Goal: Transaction & Acquisition: Purchase product/service

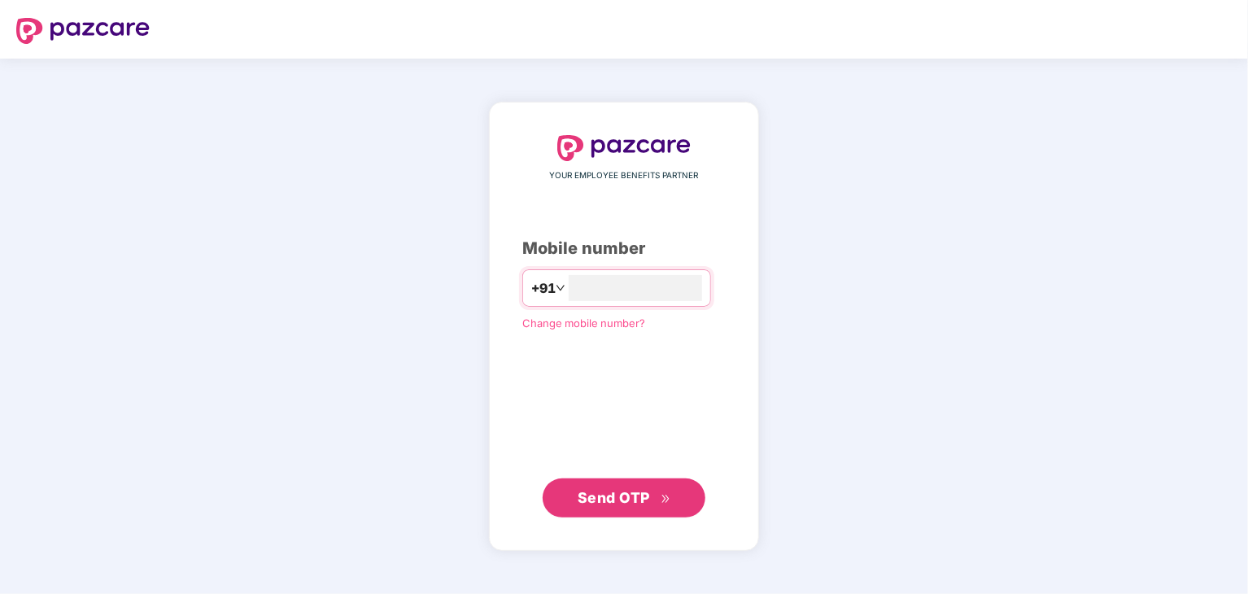
type input "**********"
click at [580, 478] on button "Send OTP" at bounding box center [624, 497] width 163 height 39
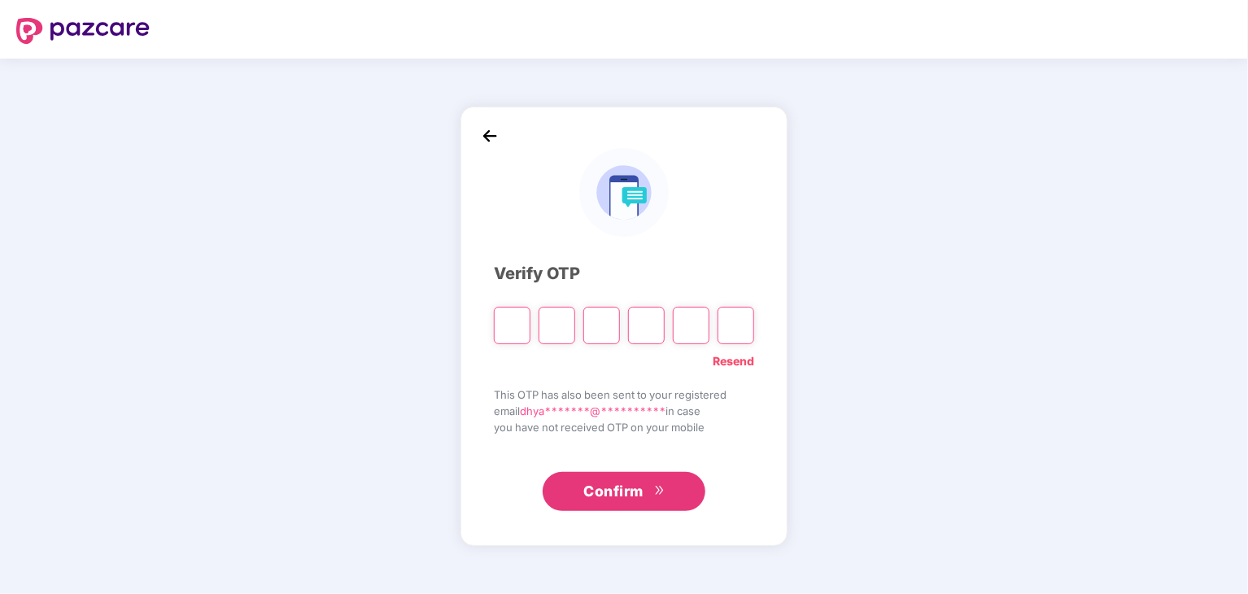
type input "*"
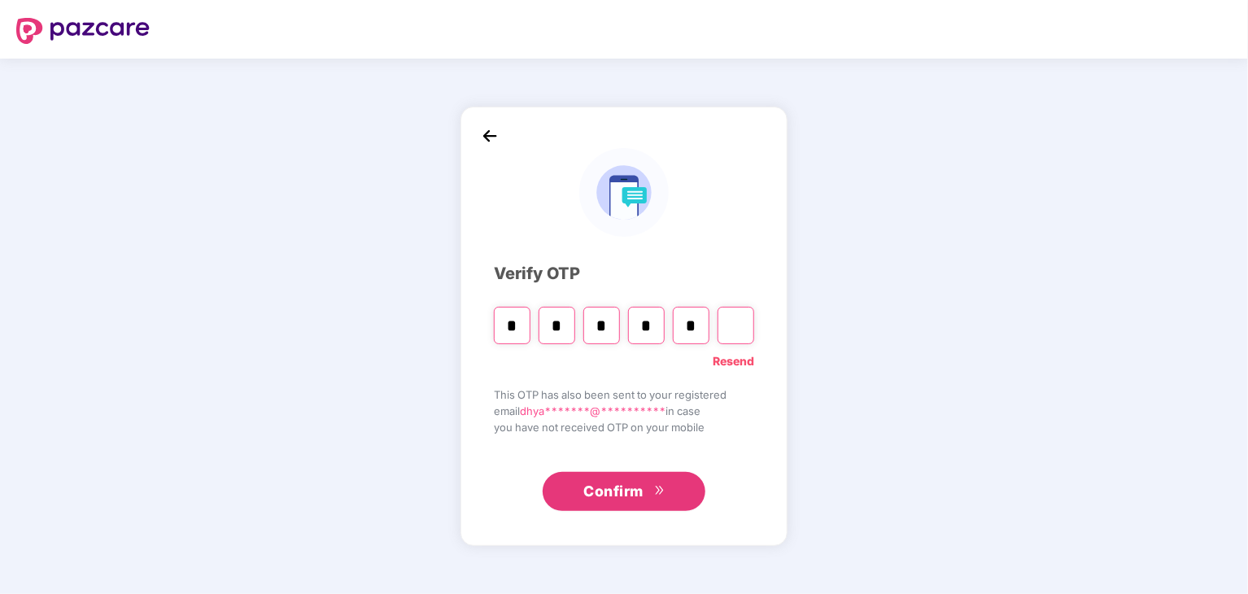
type input "*"
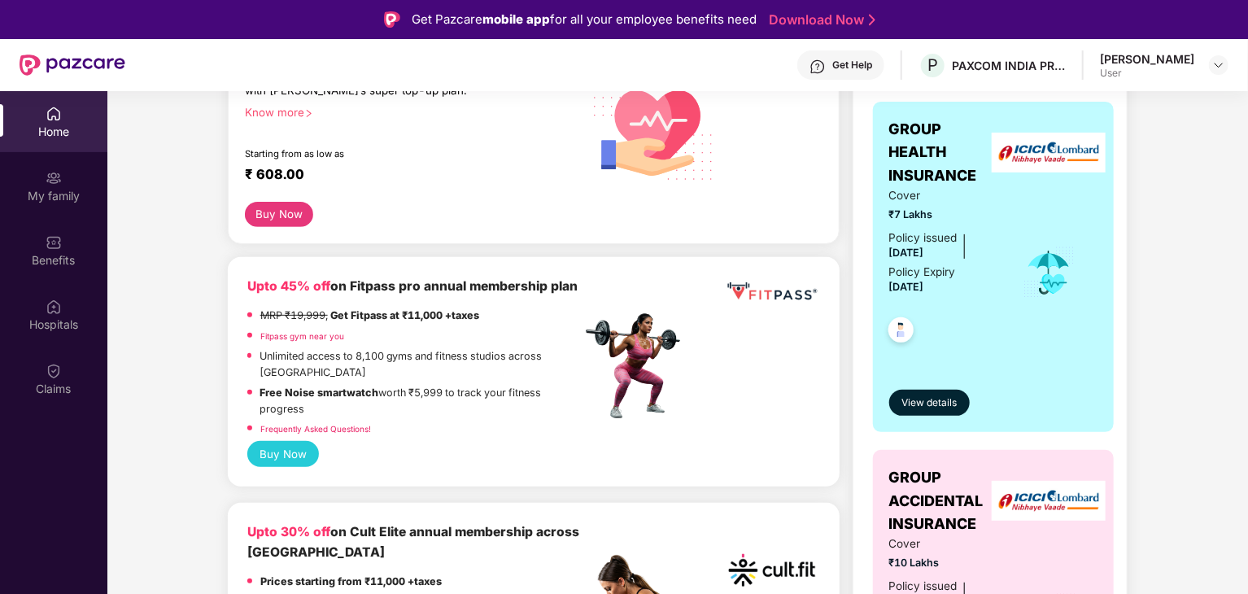
scroll to position [275, 0]
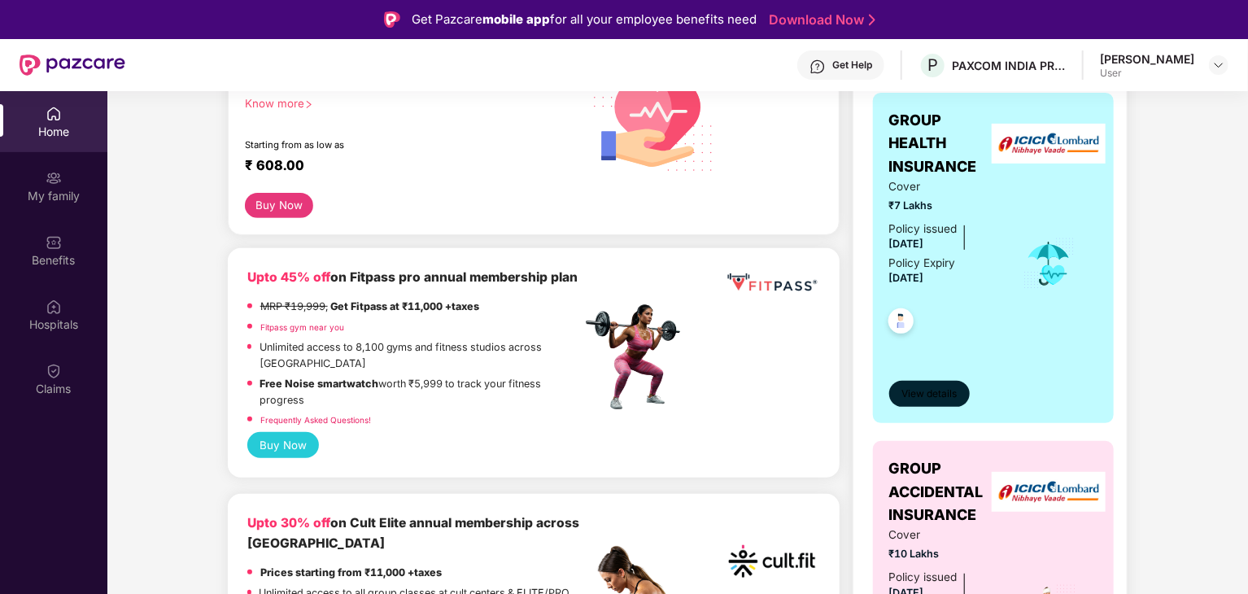
click at [943, 395] on span "View details" at bounding box center [929, 393] width 55 height 15
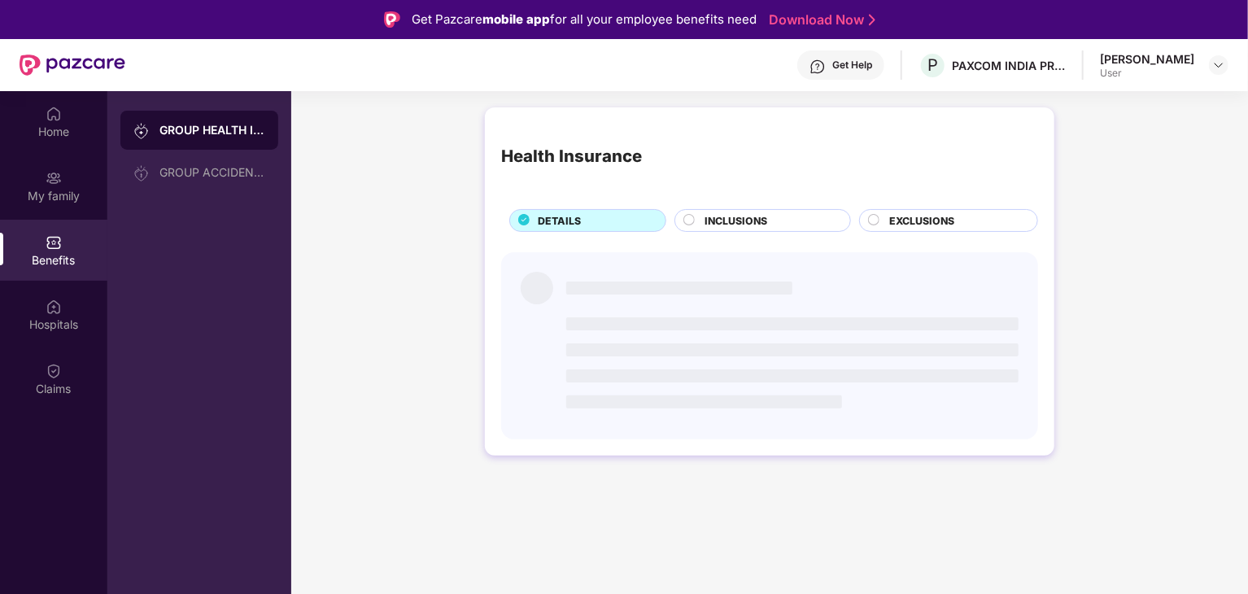
scroll to position [0, 0]
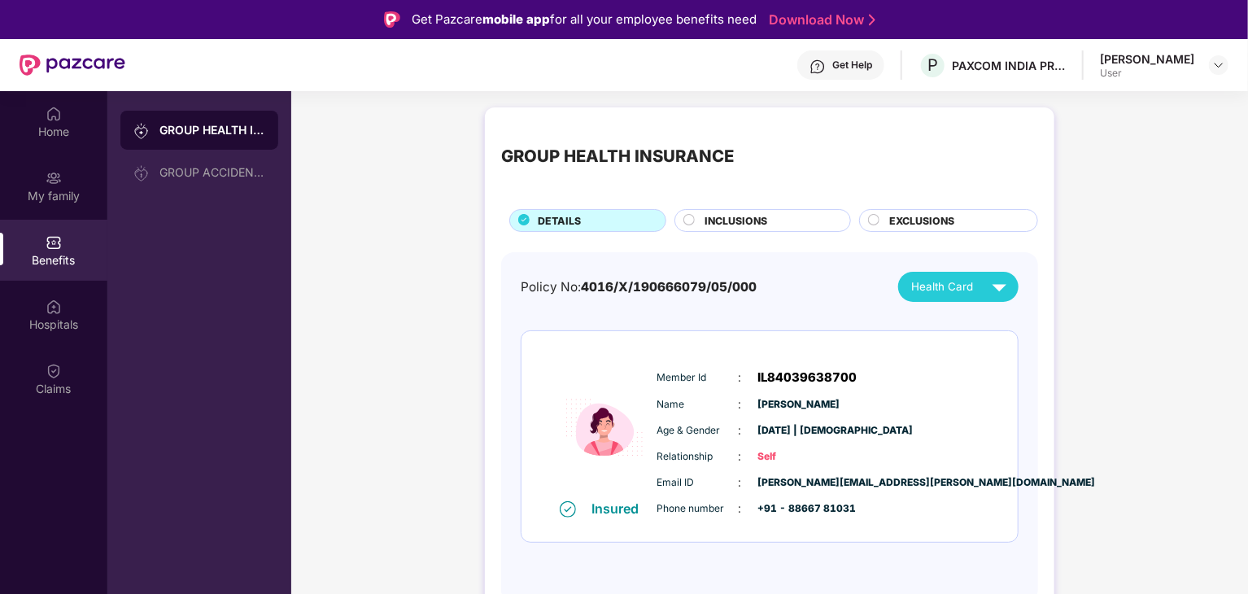
click at [784, 215] on div "INCLUSIONS" at bounding box center [770, 222] width 146 height 18
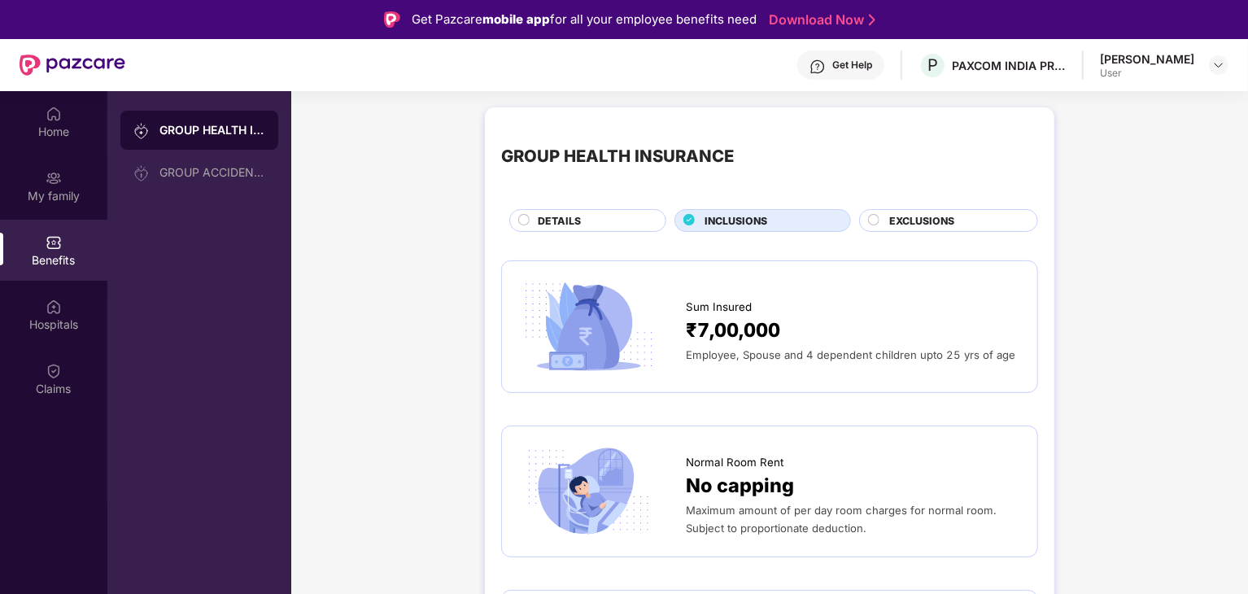
click at [959, 225] on div "EXCLUSIONS" at bounding box center [955, 222] width 148 height 18
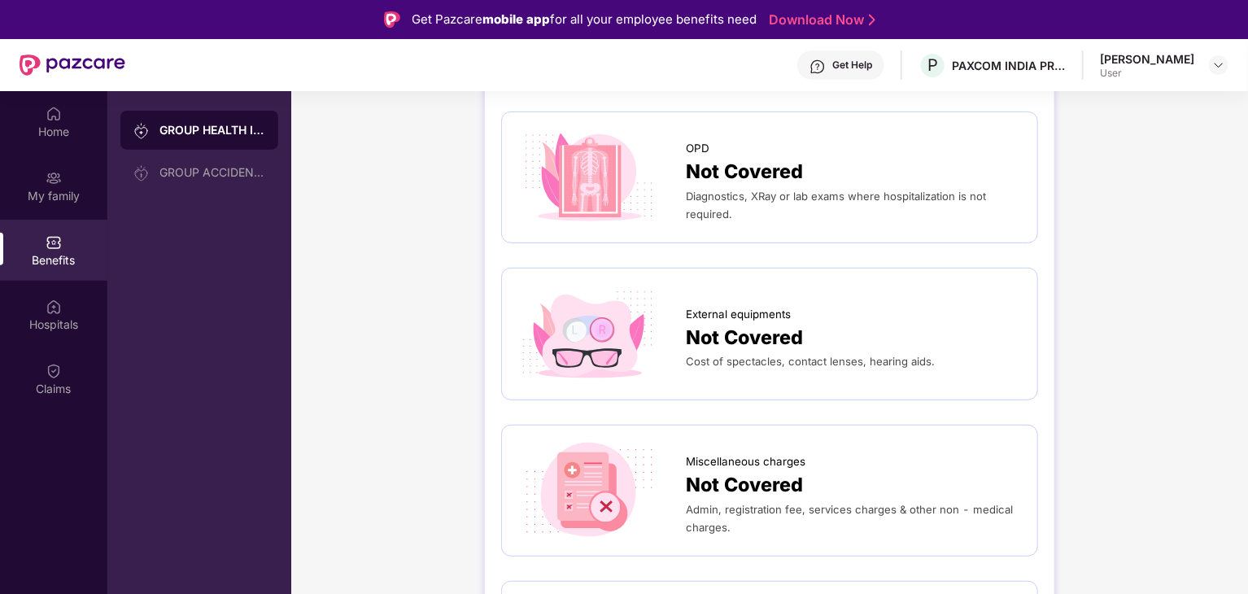
scroll to position [269, 0]
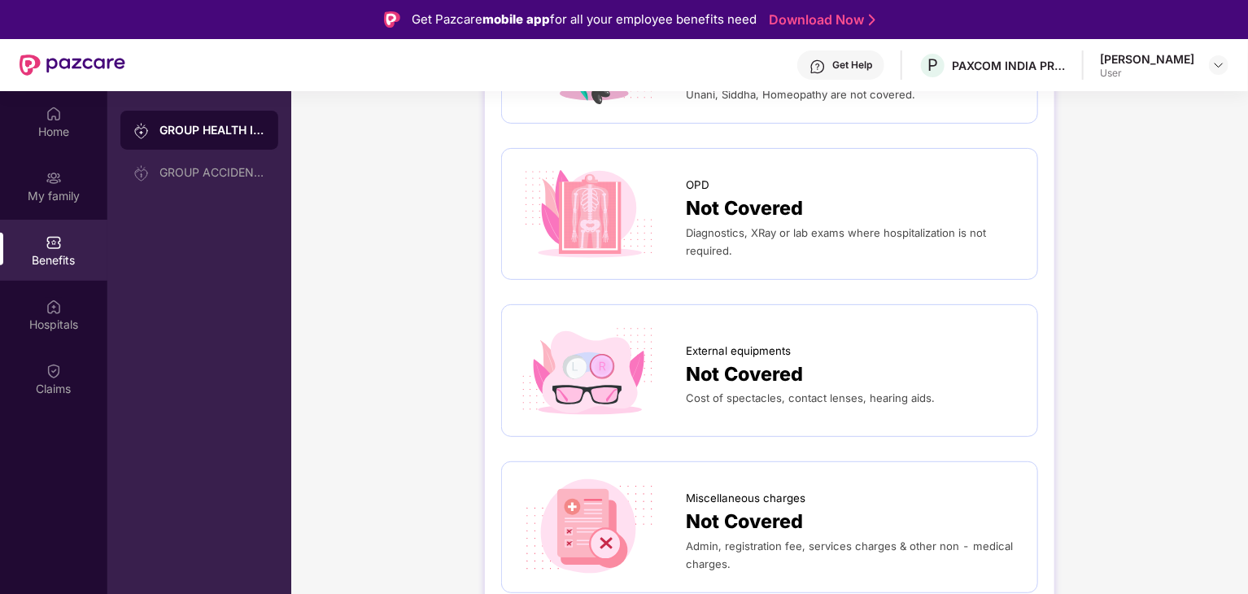
click at [836, 404] on div "Cost of spectacles, contact lenses, hearing aids." at bounding box center [853, 398] width 335 height 18
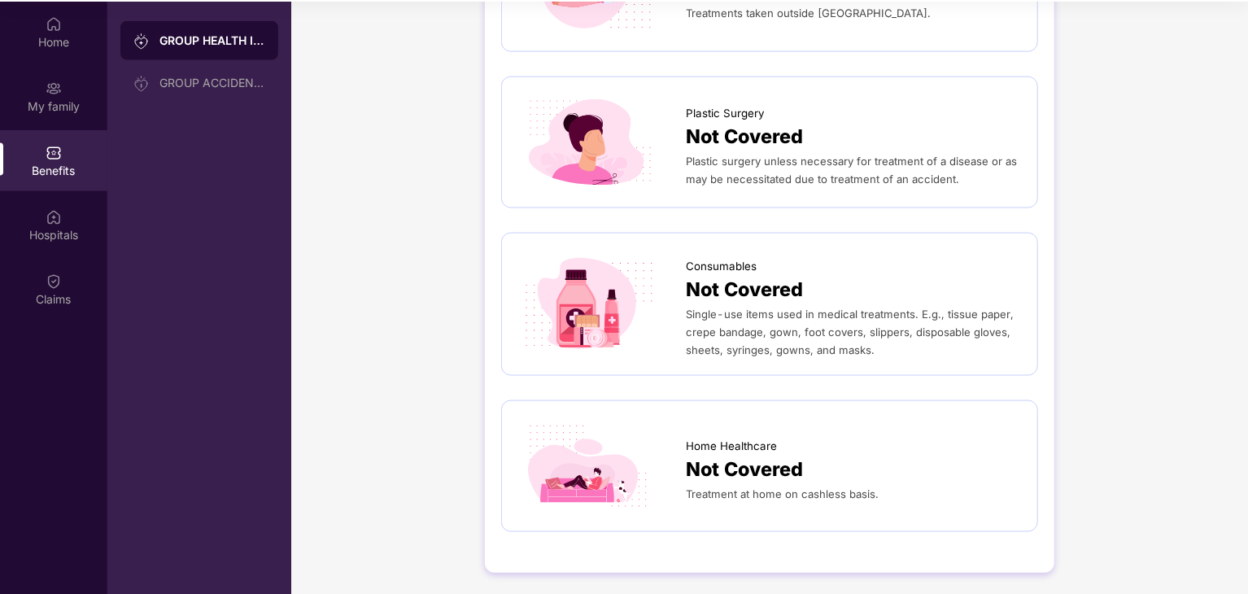
scroll to position [90, 0]
click at [200, 94] on div "GROUP ACCIDENTAL INSURANCE" at bounding box center [199, 82] width 158 height 39
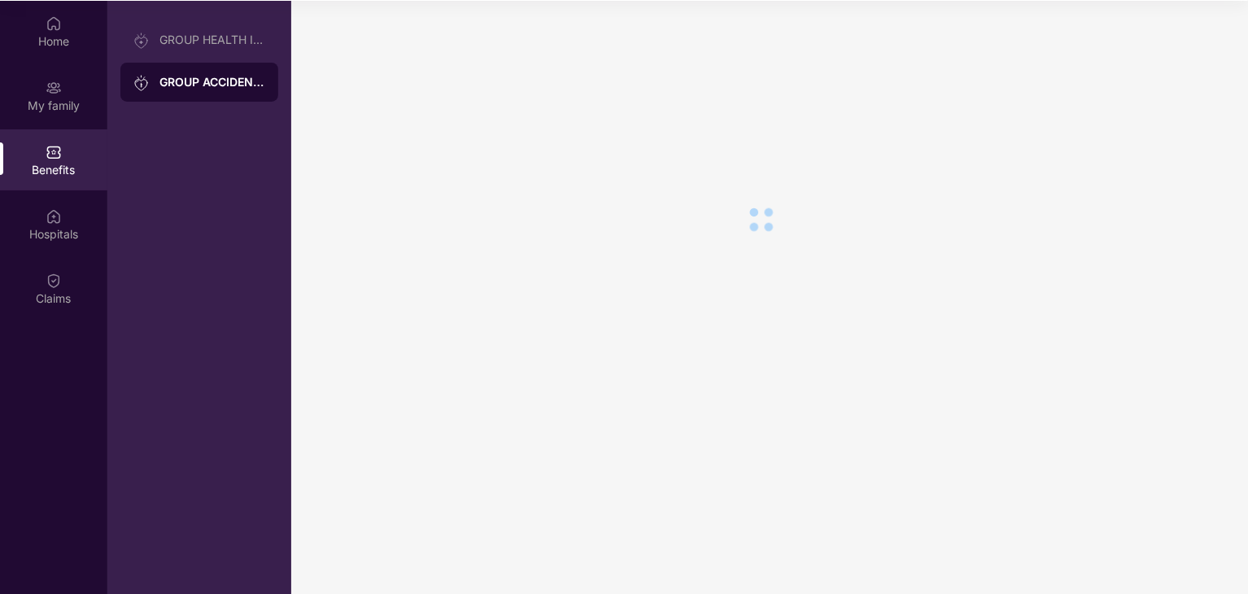
scroll to position [0, 0]
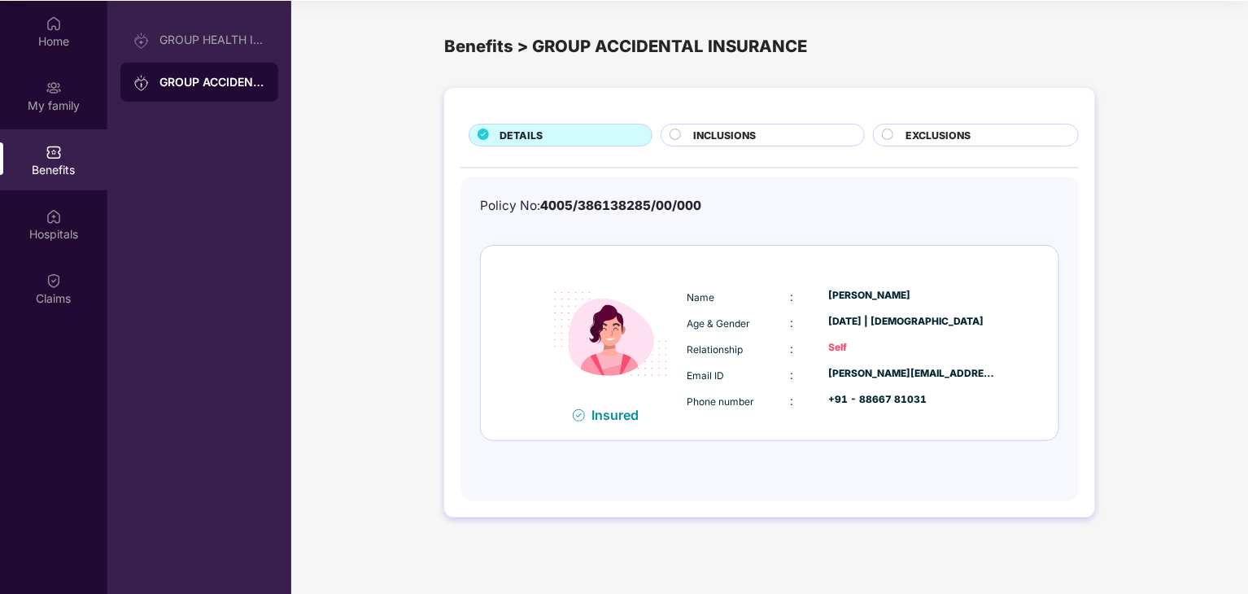
click at [766, 128] on div "INCLUSIONS" at bounding box center [770, 137] width 170 height 18
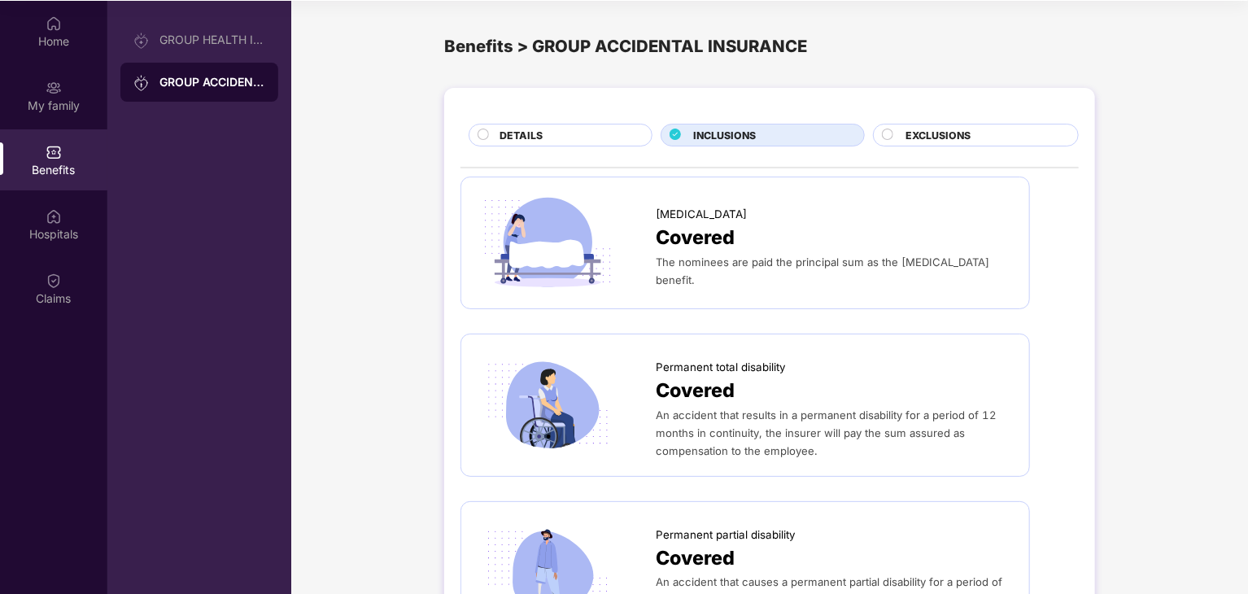
click at [723, 240] on span "Covered" at bounding box center [695, 238] width 79 height 30
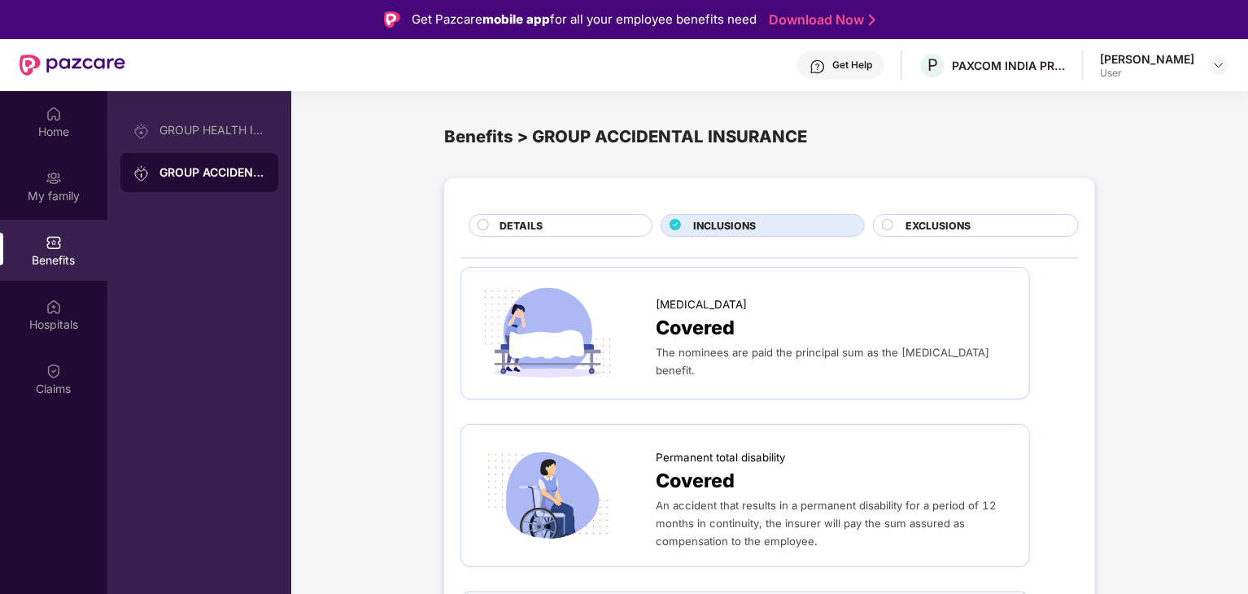
click at [1205, 79] on div "[PERSON_NAME] User" at bounding box center [1164, 65] width 129 height 28
click at [1222, 63] on img at bounding box center [1218, 65] width 13 height 13
click at [1011, 343] on div "The nominees are paid the principal sum as the [MEDICAL_DATA] benefit." at bounding box center [834, 361] width 357 height 36
click at [947, 63] on span "P" at bounding box center [933, 65] width 28 height 28
click at [75, 135] on div "Home" at bounding box center [53, 132] width 107 height 16
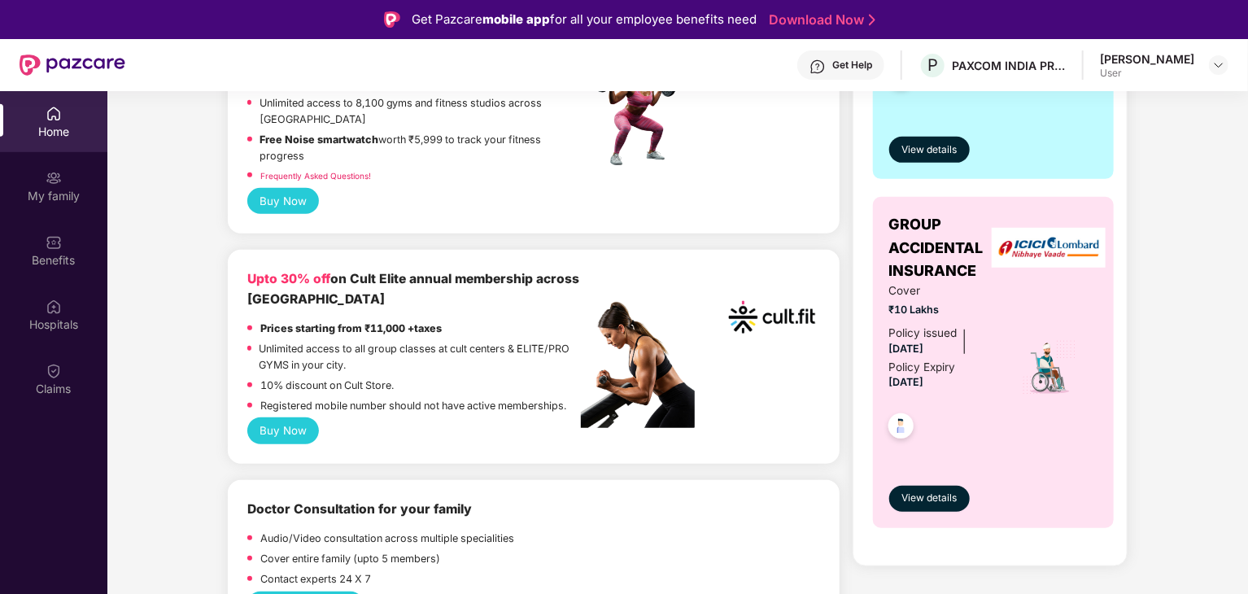
scroll to position [520, 0]
click at [298, 437] on button "Buy Now" at bounding box center [283, 430] width 72 height 26
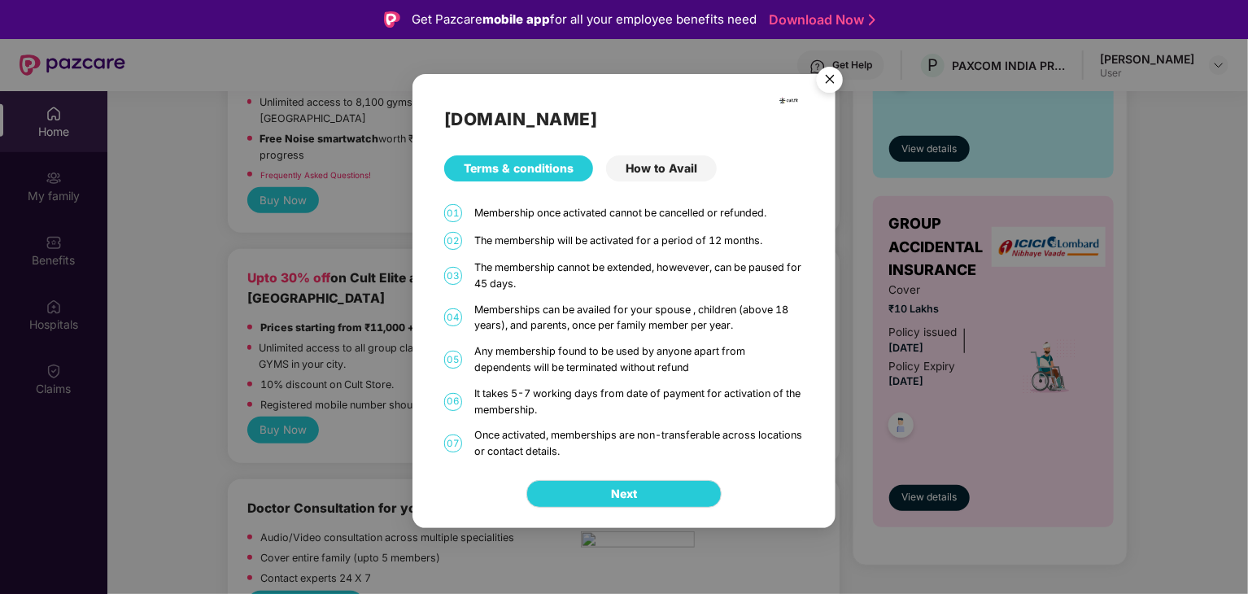
click at [825, 85] on img "Close" at bounding box center [830, 82] width 46 height 46
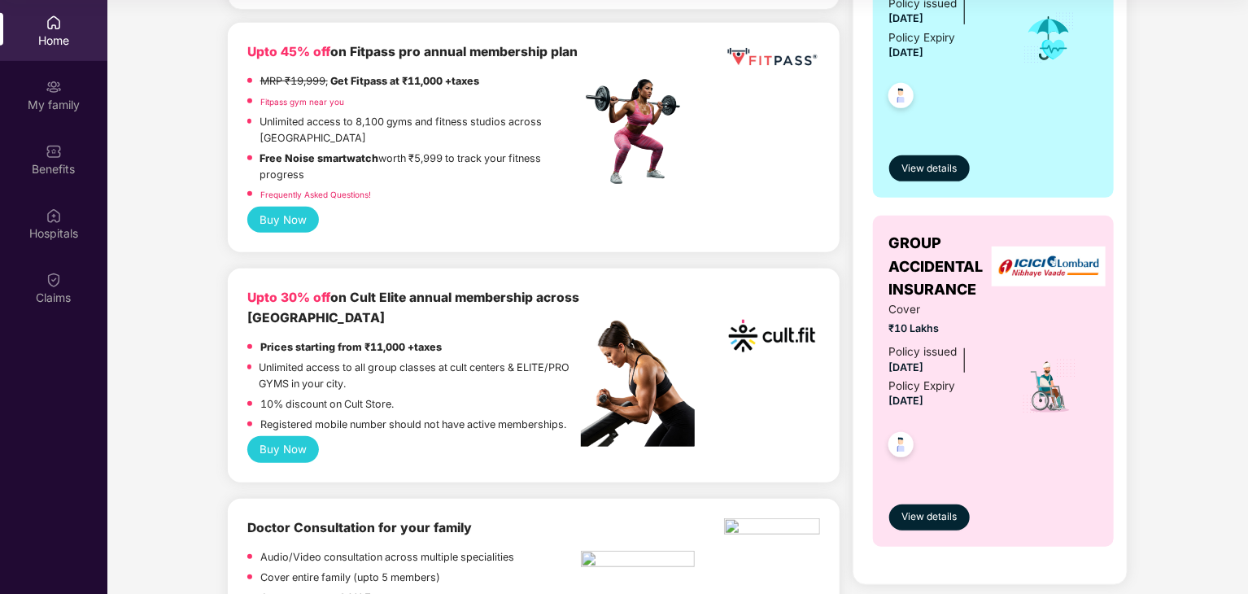
scroll to position [413, 0]
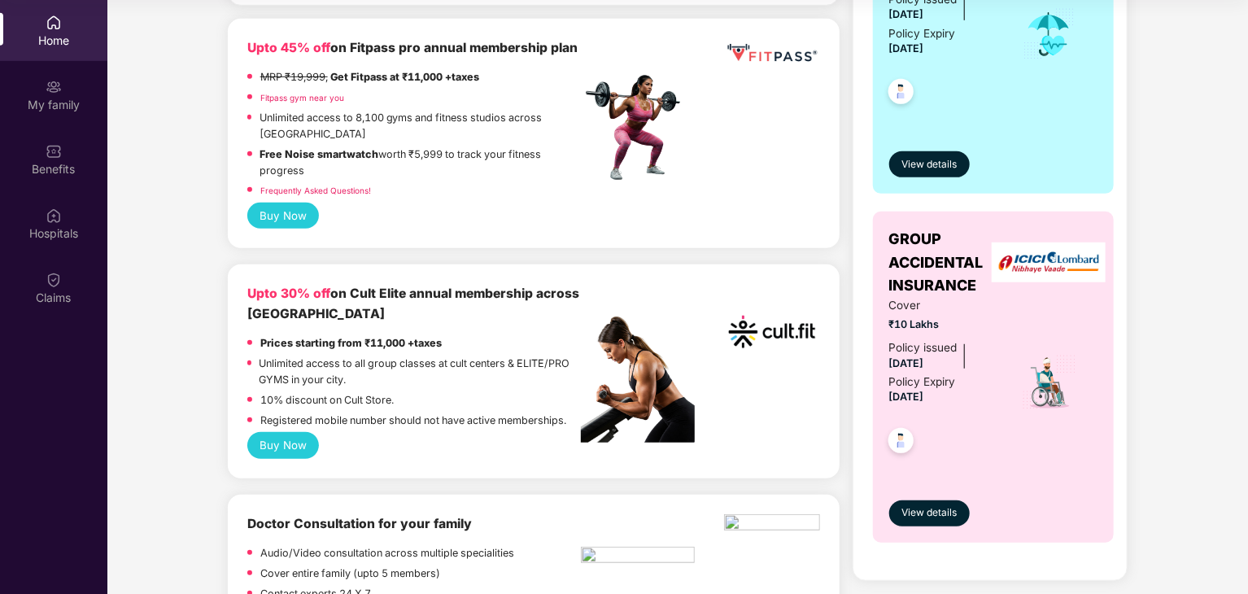
click at [296, 449] on button "Buy Now" at bounding box center [283, 445] width 72 height 26
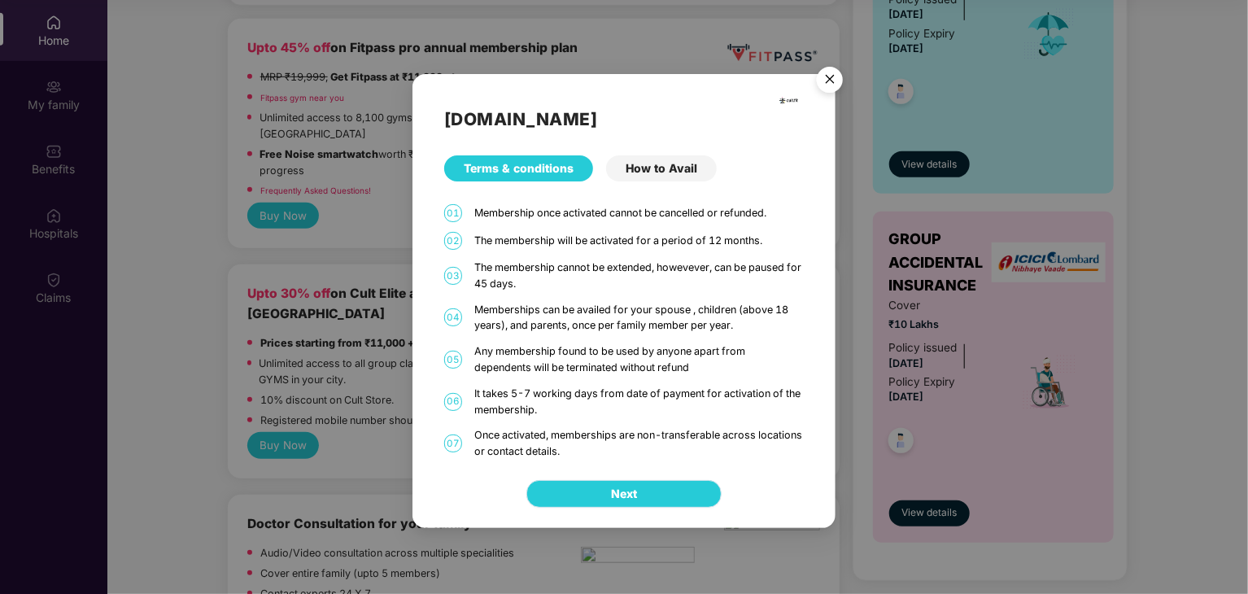
click at [583, 505] on button "Next" at bounding box center [623, 494] width 195 height 28
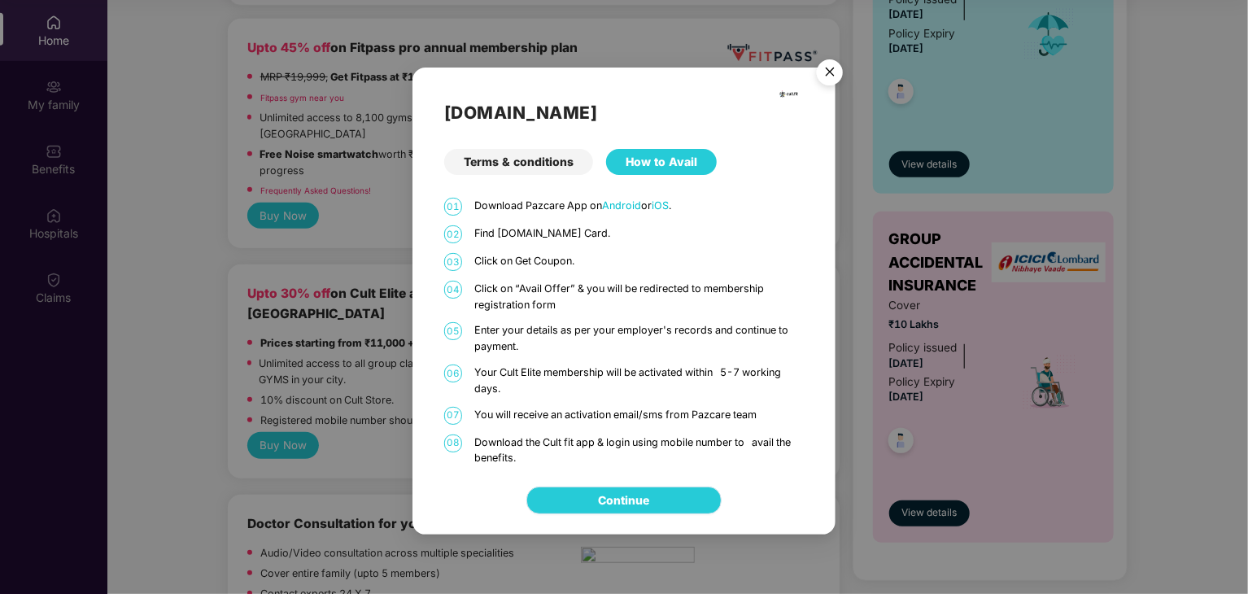
click at [599, 497] on link "Continue" at bounding box center [624, 500] width 51 height 18
click at [630, 163] on div "How to Avail" at bounding box center [661, 162] width 111 height 26
click at [631, 177] on div "[DOMAIN_NAME] Terms & conditions How to Avail 01 Download Pazcare App on Androi…" at bounding box center [624, 267] width 423 height 399
click at [649, 162] on div "How to Avail" at bounding box center [661, 162] width 111 height 26
click at [571, 171] on div "Terms & conditions" at bounding box center [518, 162] width 149 height 26
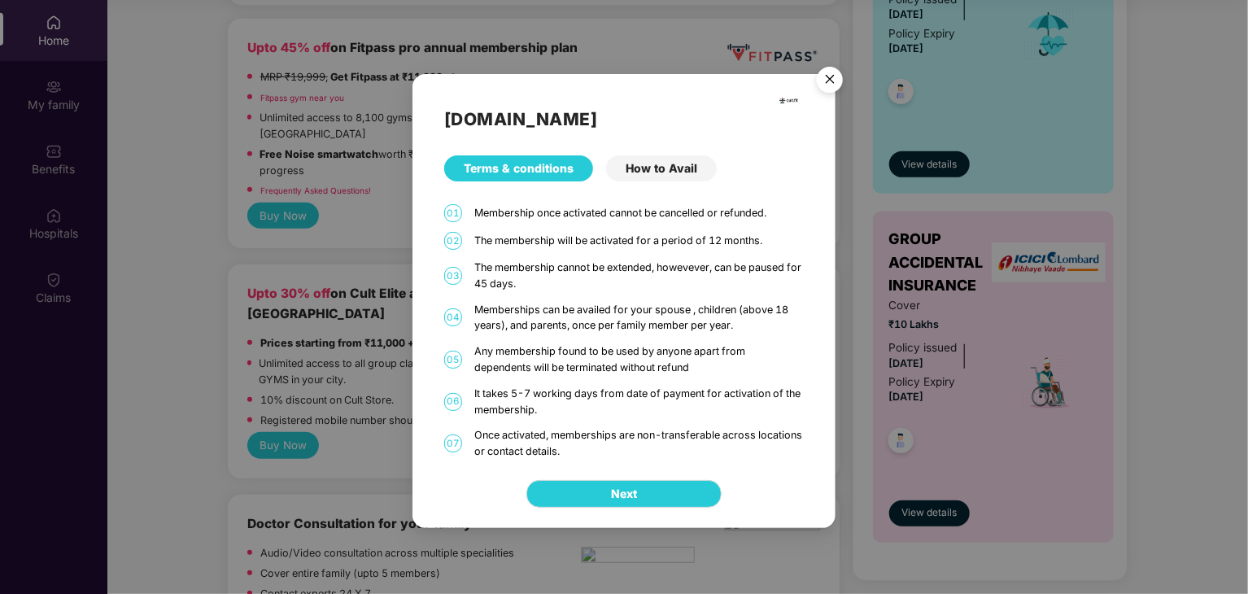
click at [823, 70] on img "Close" at bounding box center [830, 82] width 46 height 46
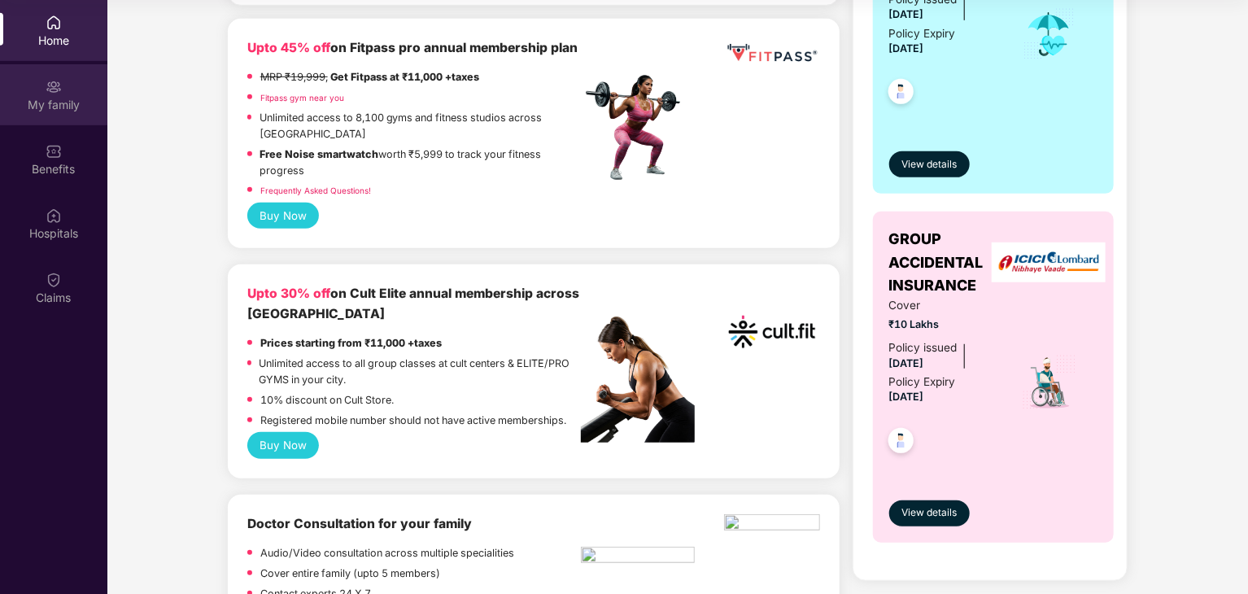
click at [53, 106] on div "My family" at bounding box center [53, 105] width 107 height 16
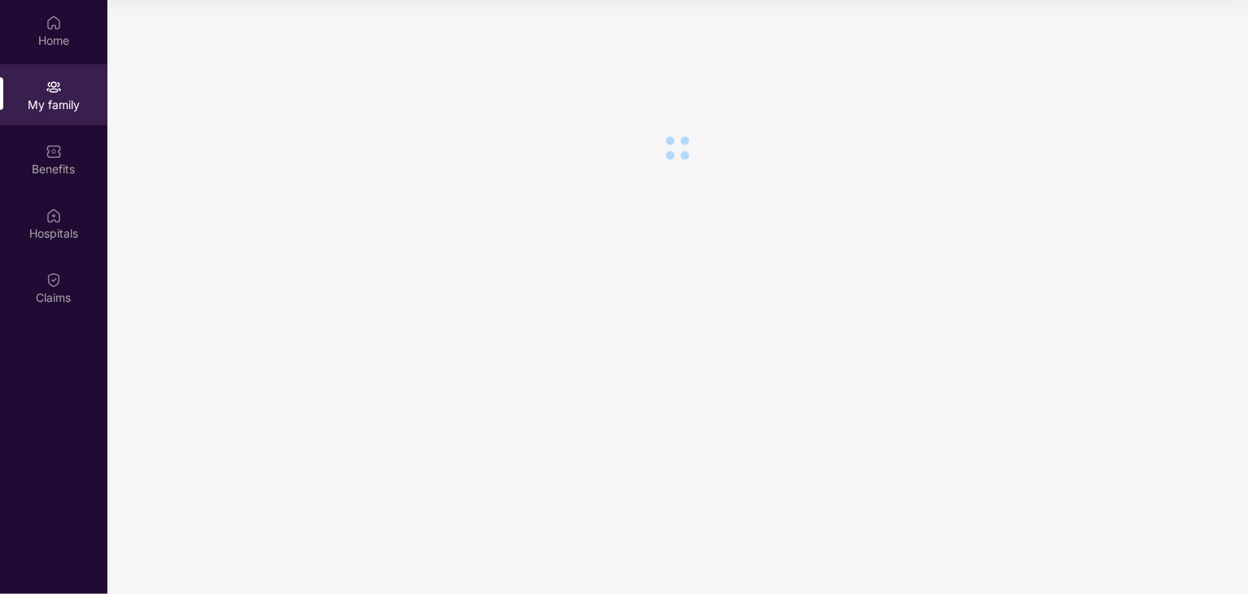
scroll to position [0, 0]
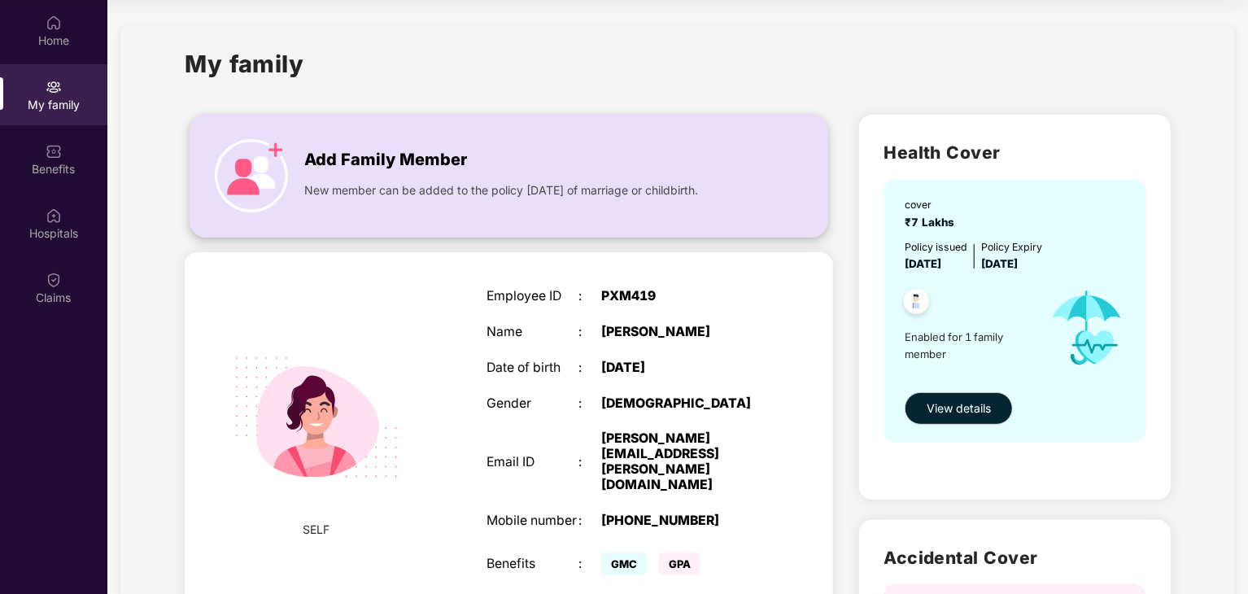
click at [500, 157] on div "Add Family Member" at bounding box center [524, 155] width 441 height 33
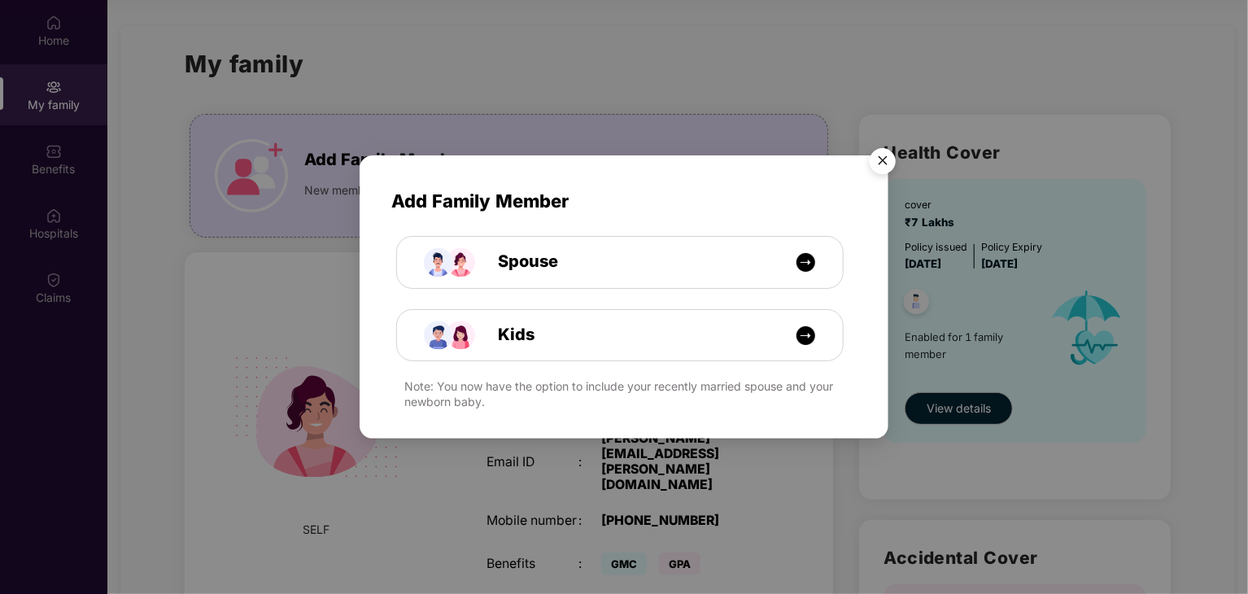
click at [885, 168] on img "Close" at bounding box center [883, 164] width 46 height 46
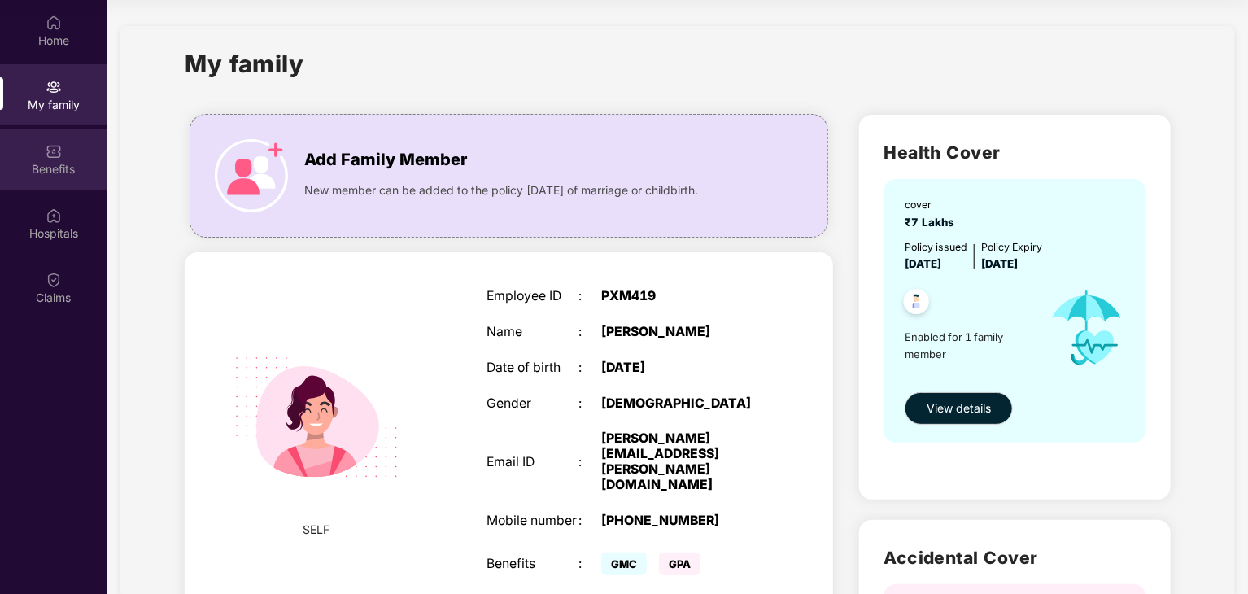
click at [62, 154] on div "Benefits" at bounding box center [53, 159] width 107 height 61
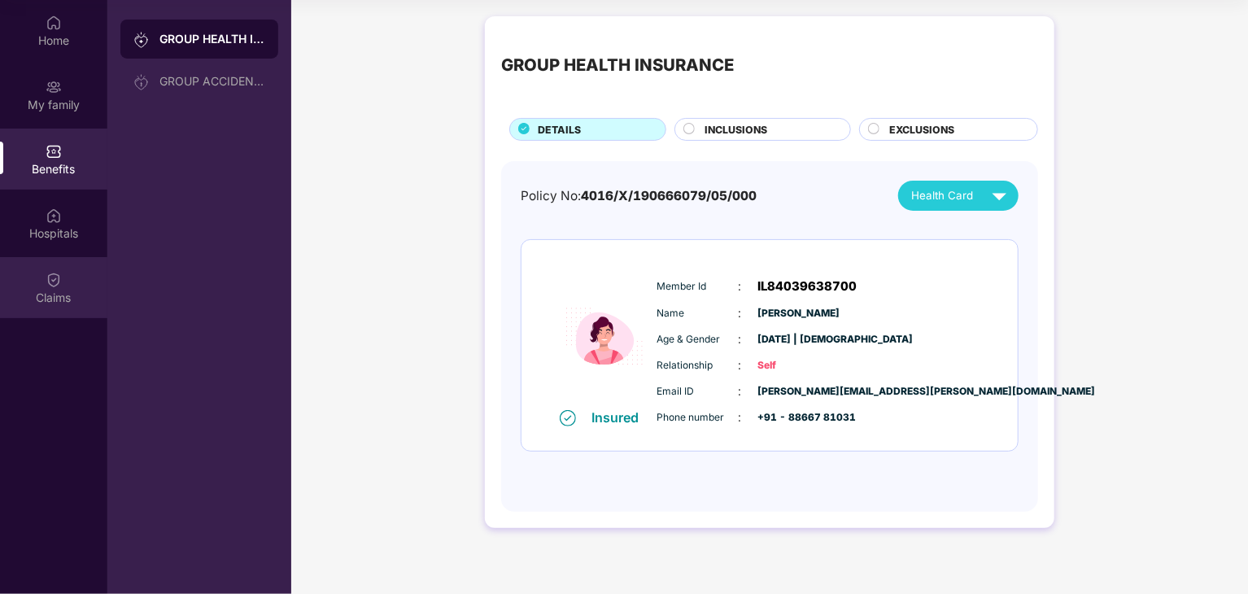
click at [41, 293] on div "Claims" at bounding box center [53, 298] width 107 height 16
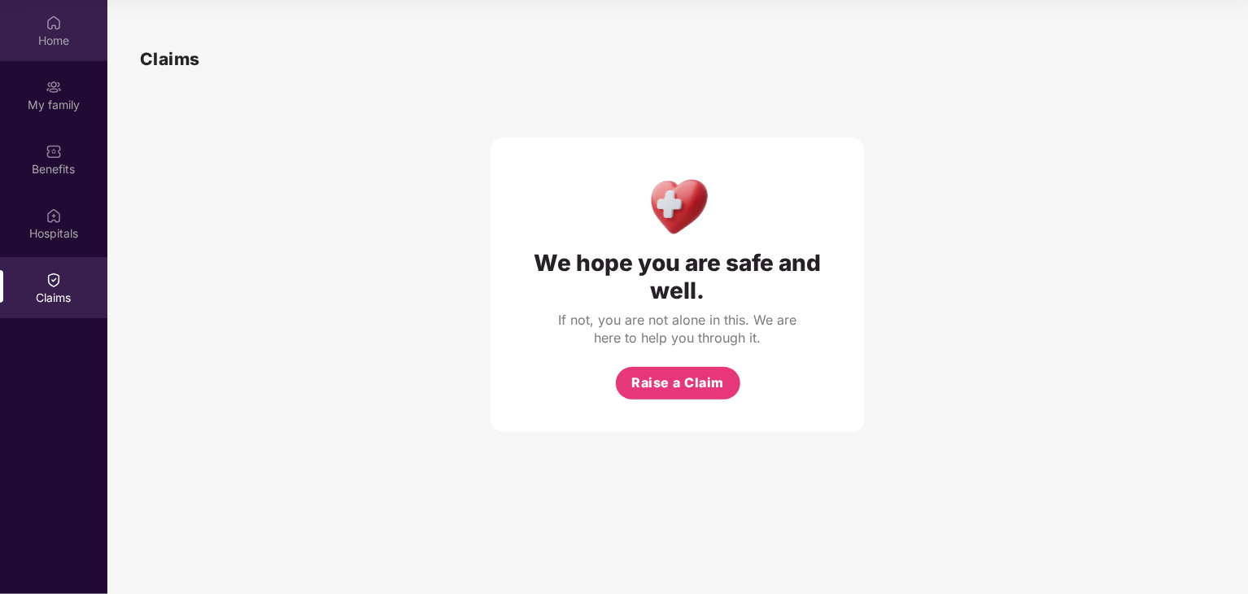
click at [68, 9] on div "Home" at bounding box center [53, 30] width 107 height 61
